Goal: Find specific page/section: Find specific page/section

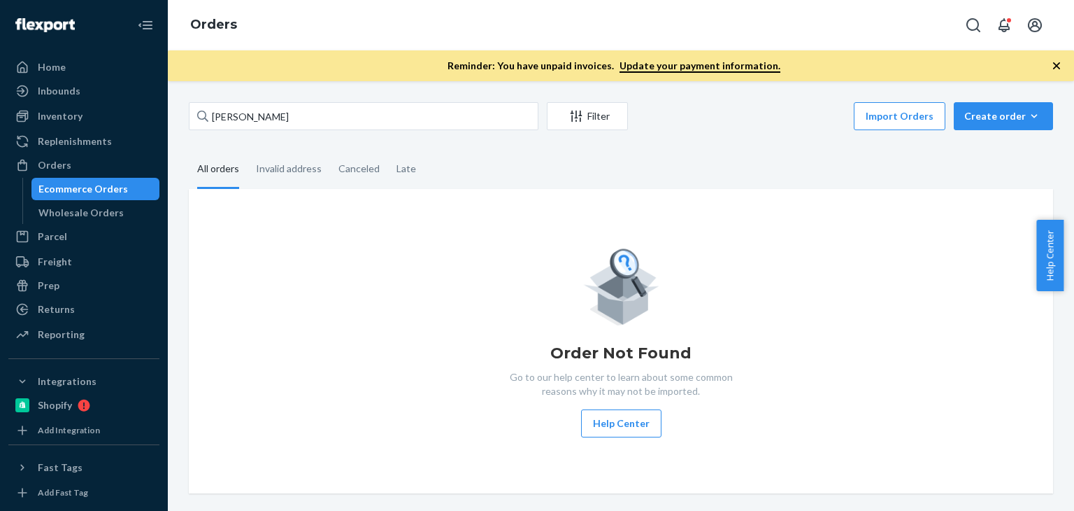
drag, startPoint x: 0, startPoint y: 0, endPoint x: 218, endPoint y: 113, distance: 245.6
click at [111, 178] on link "Ecommerce Orders" at bounding box center [95, 189] width 129 height 22
click at [287, 85] on div "[PERSON_NAME] Filter Import Orders Create order Ecommerce order Removal order A…" at bounding box center [621, 295] width 906 height 429
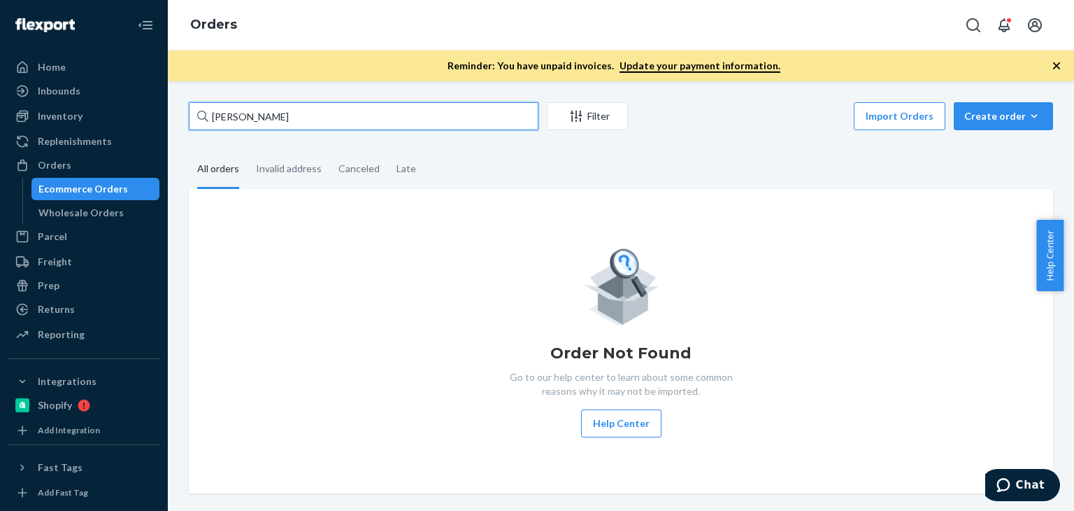
click at [308, 112] on input "[PERSON_NAME]" at bounding box center [364, 116] width 350 height 28
paste input "[PERSON_NAME]"
type input "[PERSON_NAME]"
click at [1055, 71] on icon "button" at bounding box center [1057, 66] width 14 height 14
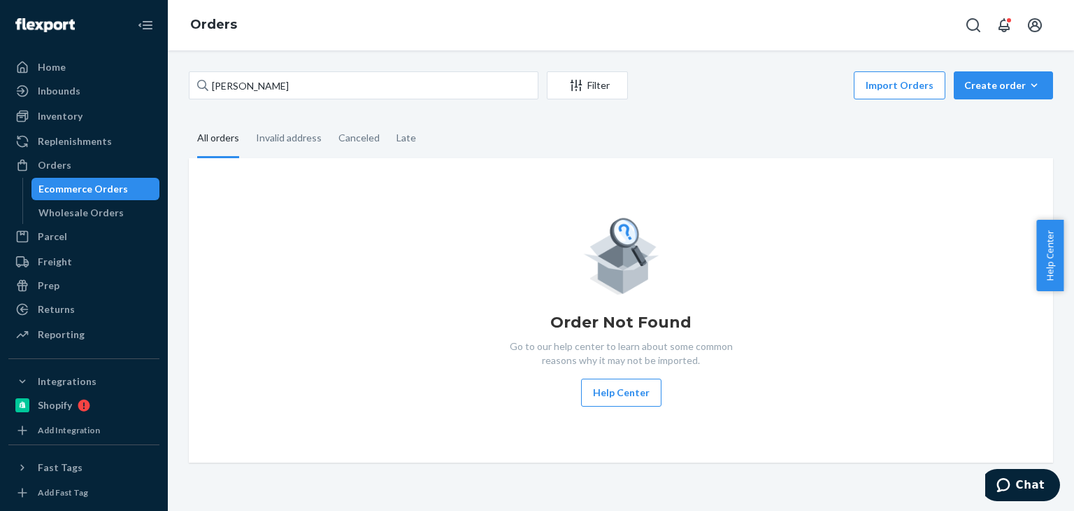
click at [683, 90] on div "Import Orders Create order Ecommerce order Removal order" at bounding box center [845, 86] width 417 height 31
click at [369, 66] on div "[PERSON_NAME] Filter Import Orders Create order Ecommerce order Removal order A…" at bounding box center [621, 280] width 906 height 460
click at [369, 80] on input "[PERSON_NAME]" at bounding box center [364, 85] width 350 height 28
click at [211, 84] on input "[PERSON_NAME]" at bounding box center [364, 85] width 350 height 28
